Goal: Task Accomplishment & Management: Manage account settings

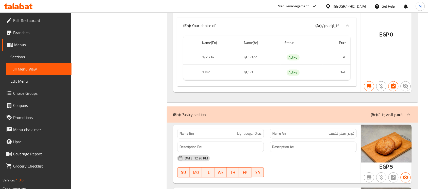
scroll to position [13413, 0]
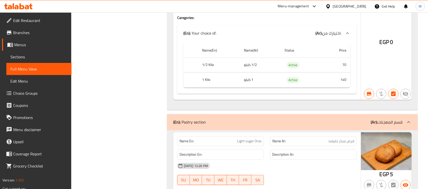
click at [359, 4] on div "[GEOGRAPHIC_DATA]" at bounding box center [349, 7] width 33 height 6
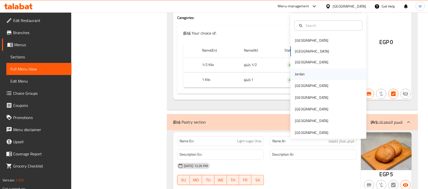
click at [304, 71] on div "Jordan" at bounding box center [328, 74] width 76 height 12
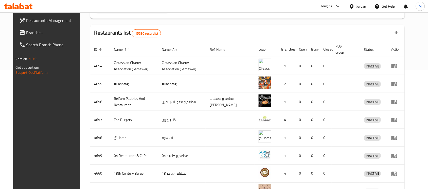
scroll to position [98, 0]
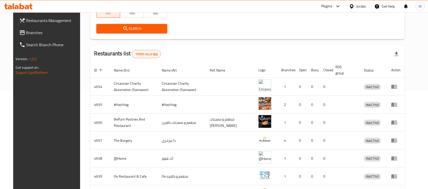
click at [34, 32] on span "Branches" at bounding box center [53, 33] width 54 height 6
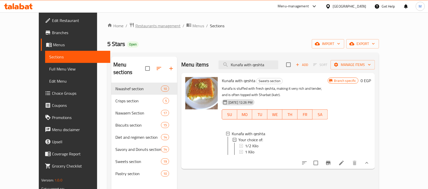
click at [137, 27] on span "Restaurants management" at bounding box center [157, 26] width 45 height 6
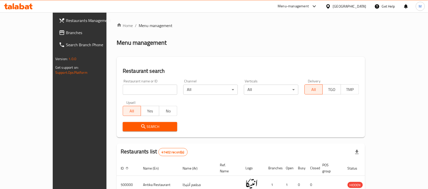
click at [361, 6] on div "[GEOGRAPHIC_DATA]" at bounding box center [349, 7] width 33 height 6
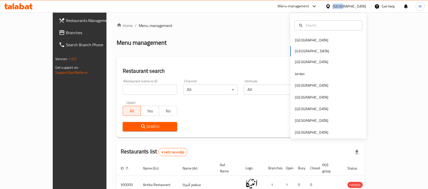
click at [361, 6] on div "[GEOGRAPHIC_DATA]" at bounding box center [349, 7] width 33 height 6
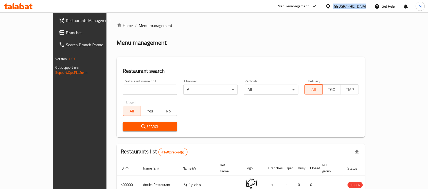
click at [361, 6] on div "[GEOGRAPHIC_DATA]" at bounding box center [349, 7] width 33 height 6
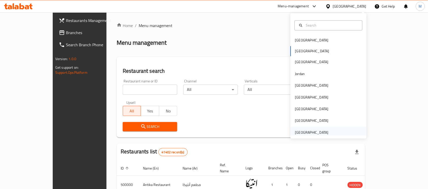
click at [310, 132] on div "[GEOGRAPHIC_DATA]" at bounding box center [311, 133] width 33 height 6
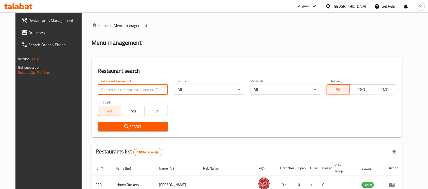
click at [141, 93] on input "search" at bounding box center [133, 90] width 70 height 10
paste input "686633"
type input "686633"
click button "Search" at bounding box center [133, 126] width 70 height 9
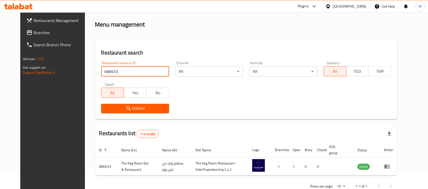
scroll to position [32, 0]
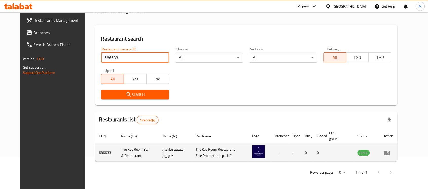
click at [390, 153] on icon "enhanced table" at bounding box center [387, 153] width 6 height 6
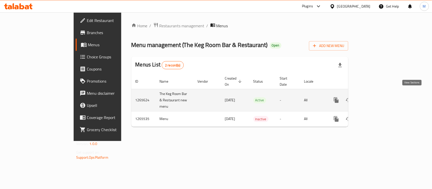
click at [379, 99] on link "enhanced table" at bounding box center [373, 100] width 12 height 12
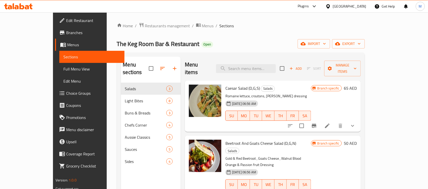
click at [66, 20] on span "Edit Restaurant" at bounding box center [93, 20] width 54 height 6
